Goal: Transaction & Acquisition: Obtain resource

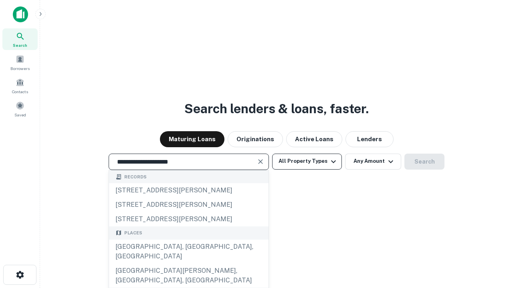
click at [188, 264] on div "[GEOGRAPHIC_DATA], [GEOGRAPHIC_DATA], [GEOGRAPHIC_DATA]" at bounding box center [188, 252] width 159 height 24
type input "**********"
click at [307, 161] on button "All Property Types" at bounding box center [307, 162] width 70 height 16
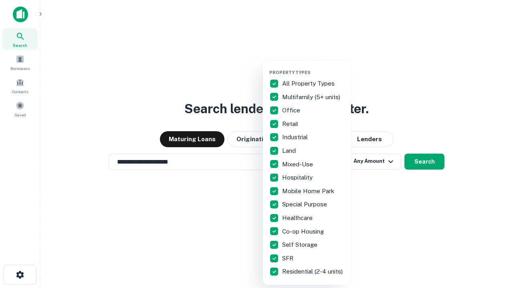
click at [313, 67] on button "button" at bounding box center [313, 67] width 88 height 0
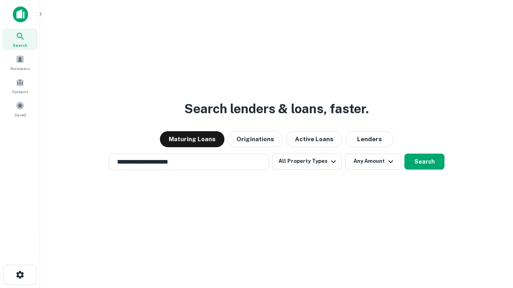
scroll to position [5, 97]
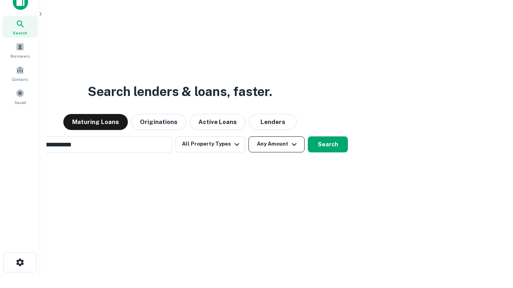
click at [248, 137] on button "Any Amount" at bounding box center [276, 145] width 56 height 16
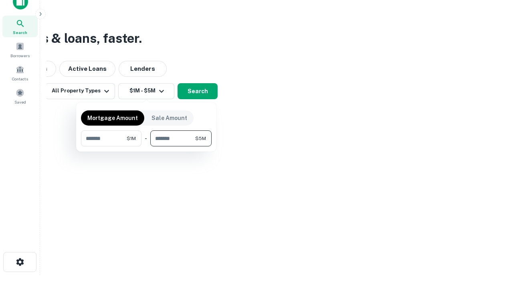
type input "*******"
click at [146, 147] on button "button" at bounding box center [146, 147] width 131 height 0
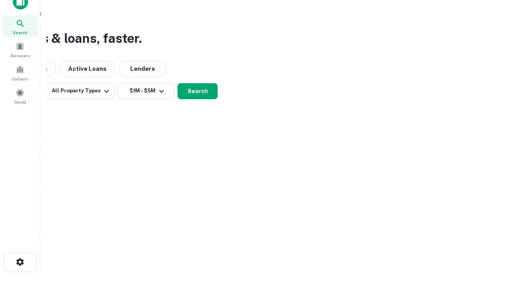
scroll to position [5, 148]
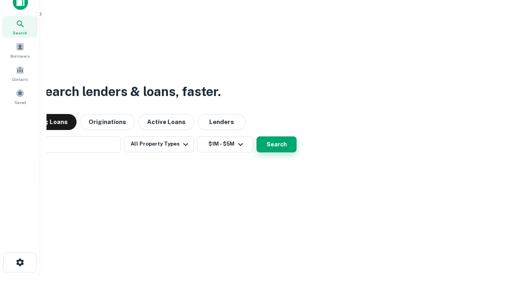
click at [256, 137] on button "Search" at bounding box center [276, 145] width 40 height 16
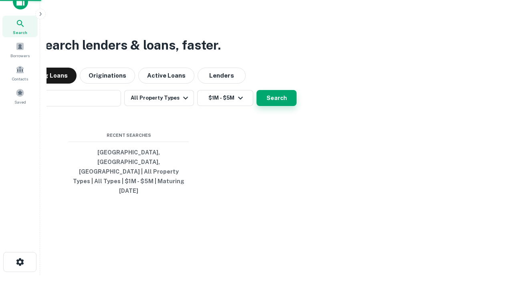
scroll to position [21, 227]
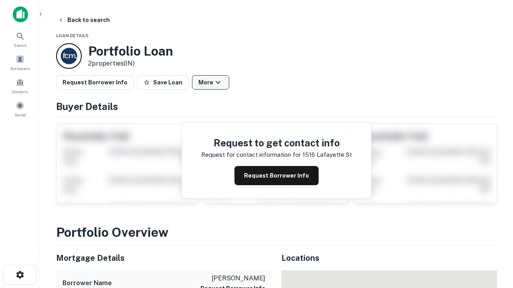
click at [210, 83] on button "More" at bounding box center [210, 82] width 37 height 14
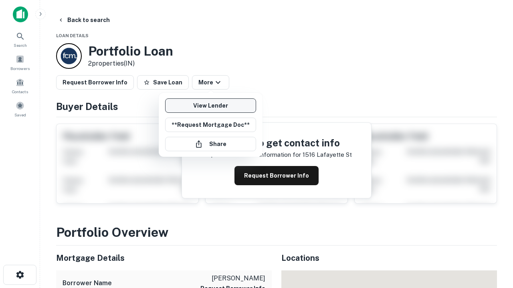
click at [210, 106] on link "View Lender" at bounding box center [210, 106] width 91 height 14
